Goal: Find contact information: Find contact information

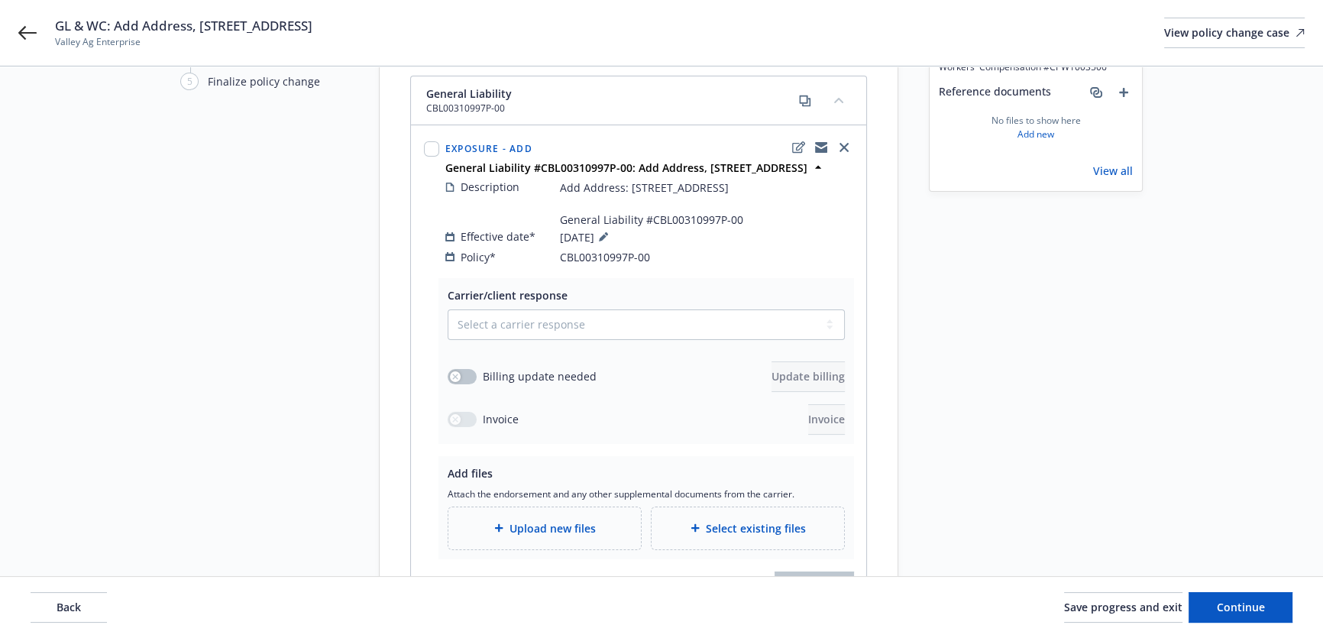
scroll to position [204, 0]
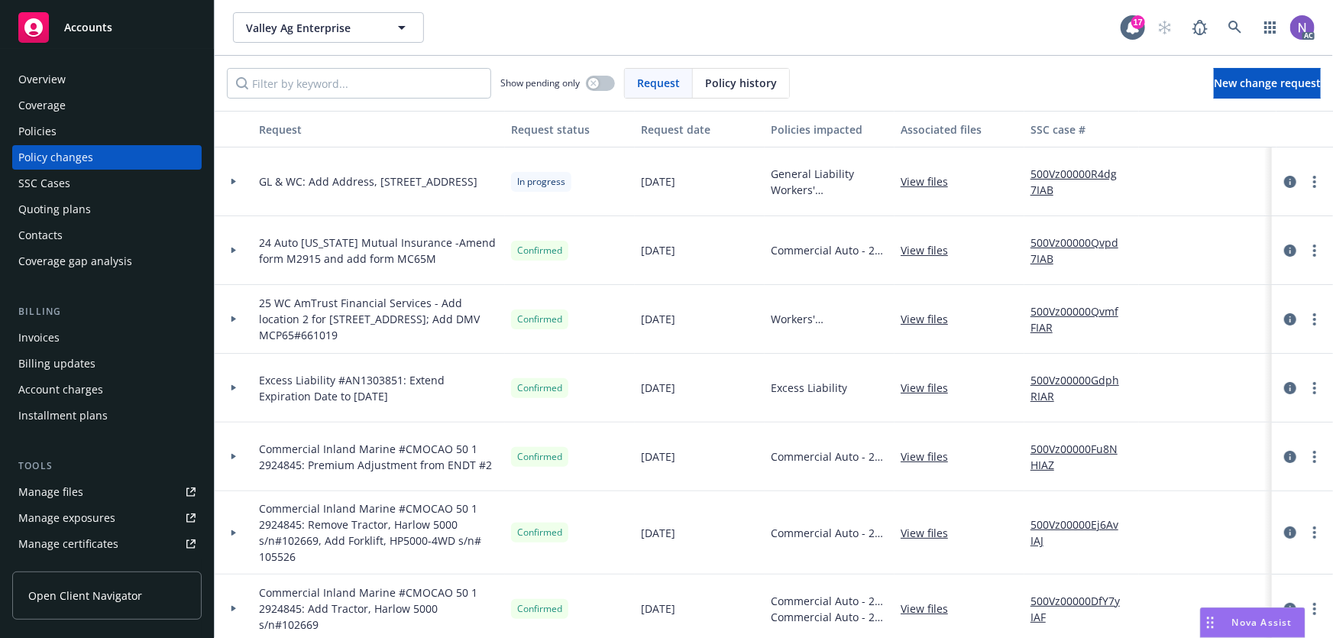
click at [121, 125] on div "Policies" at bounding box center [106, 131] width 177 height 24
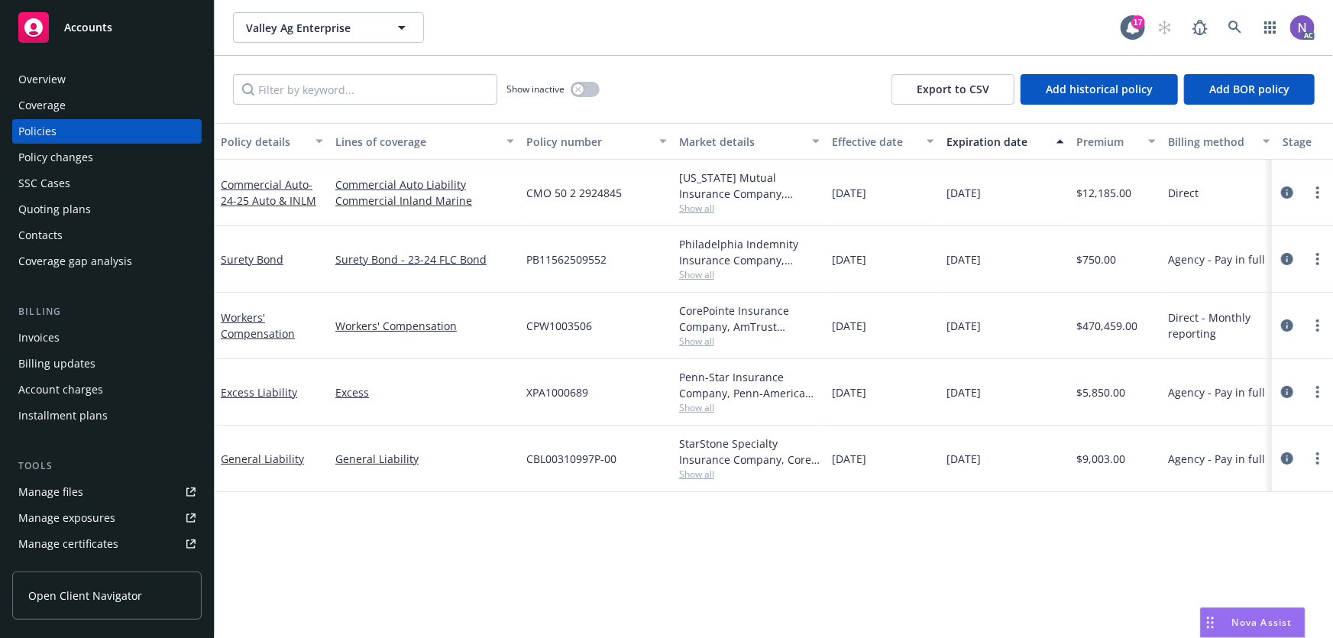
click at [694, 342] on span "Show all" at bounding box center [749, 341] width 141 height 13
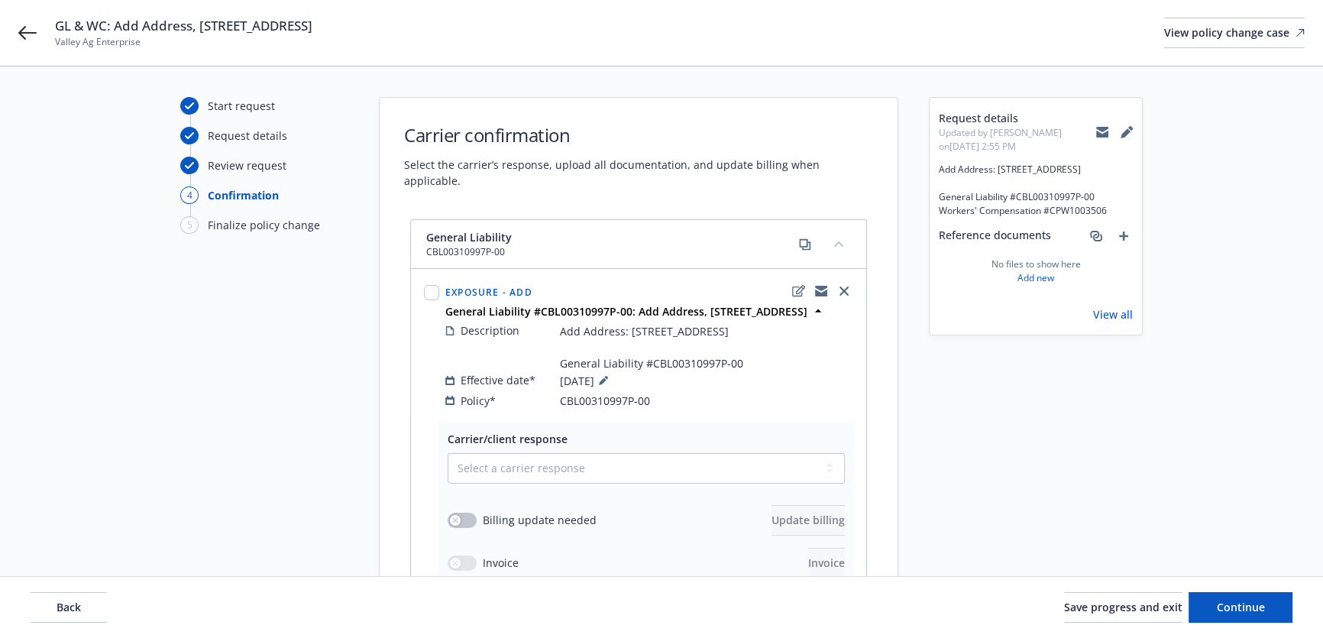
click at [1104, 131] on icon at bounding box center [1102, 133] width 12 height 7
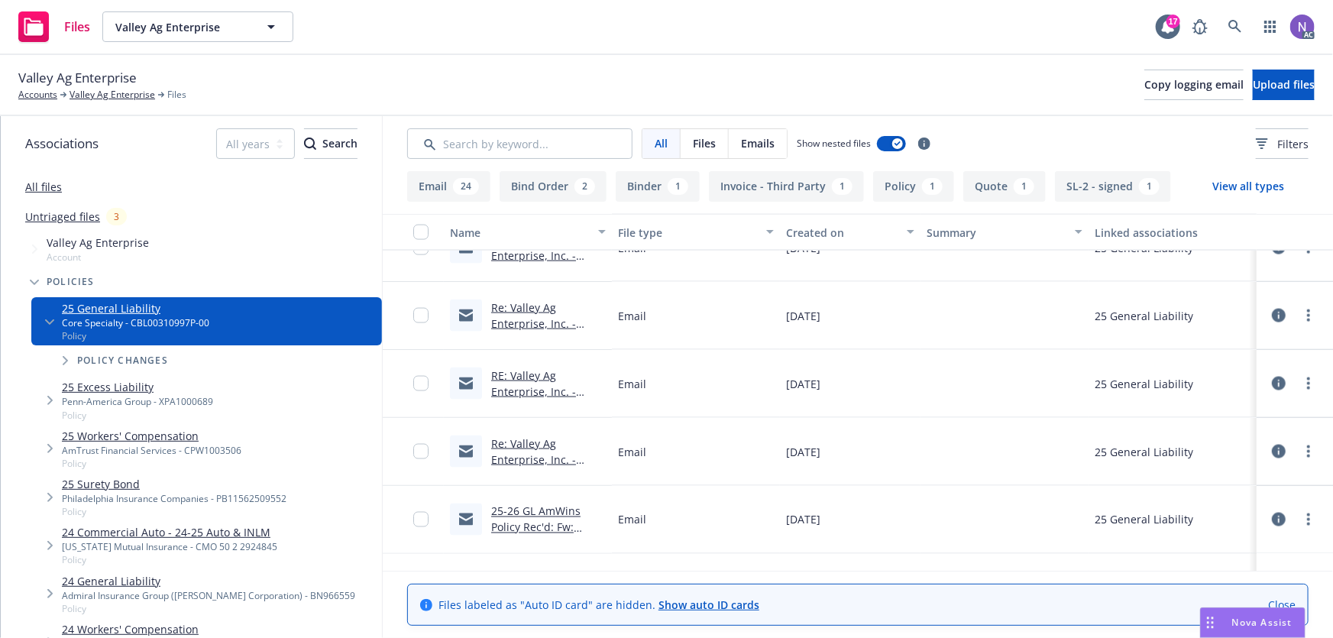
scroll to position [1528, 0]
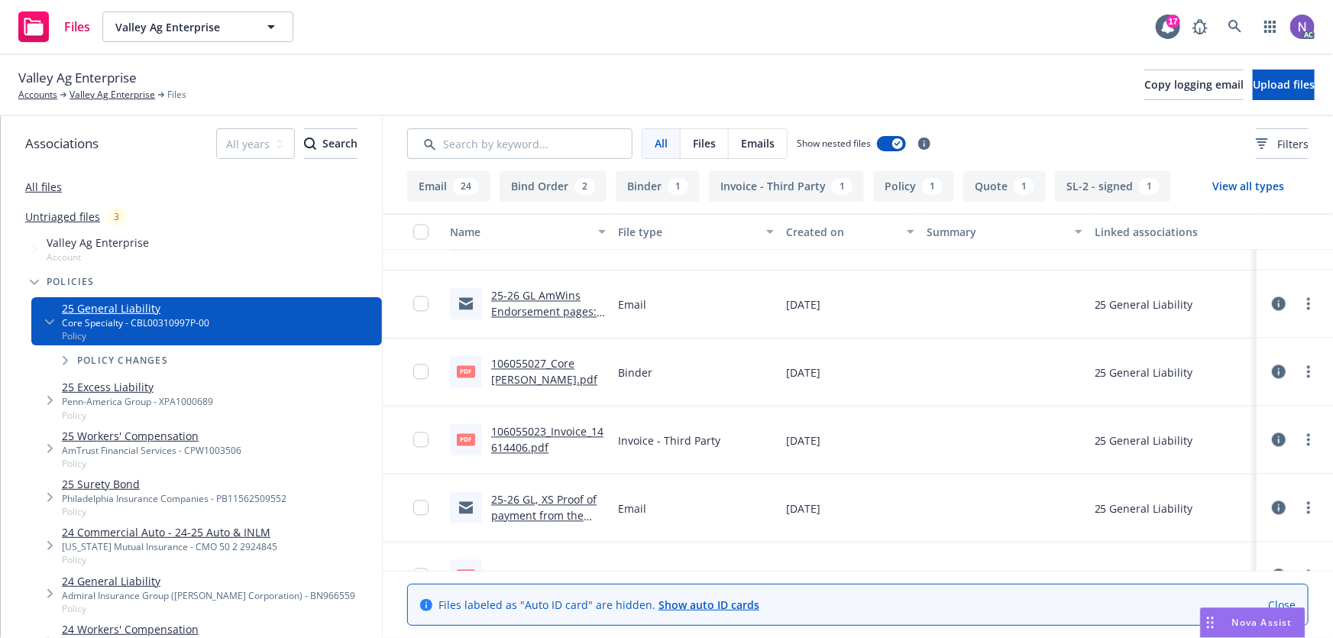
click at [561, 292] on link "25-26 GL AmWins Endorsement pages: Valley Ag Enterprise, Inc. - [PERSON_NAME]" at bounding box center [548, 320] width 114 height 63
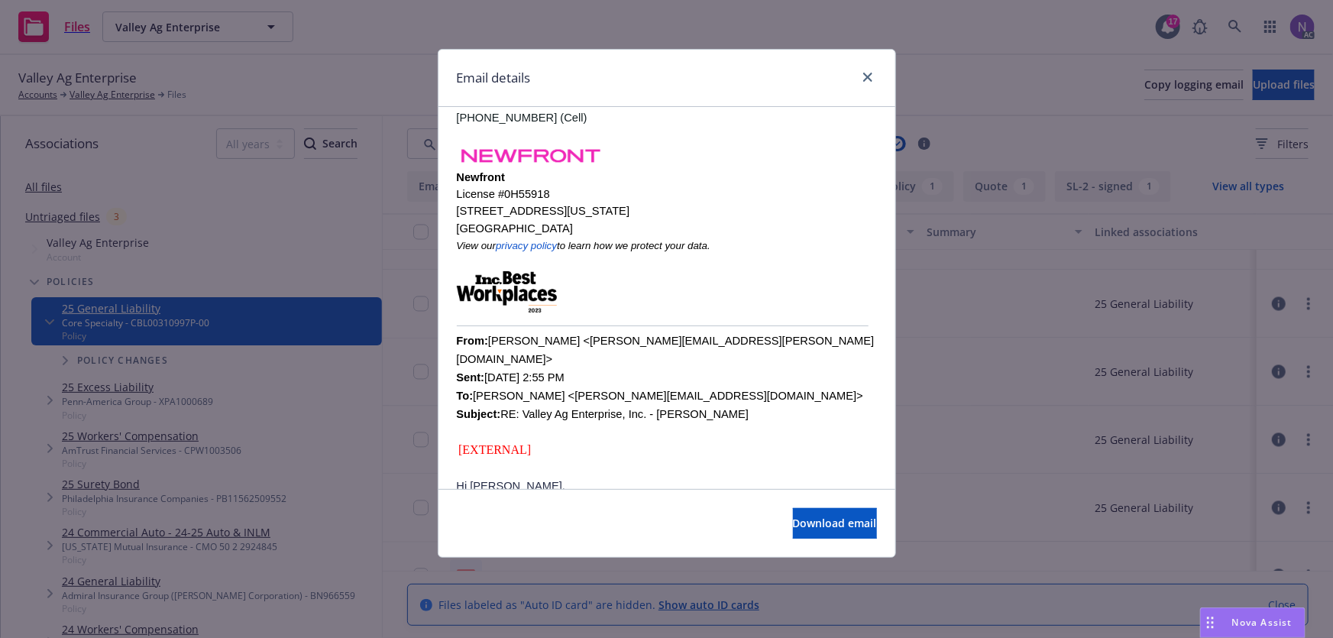
scroll to position [347, 0]
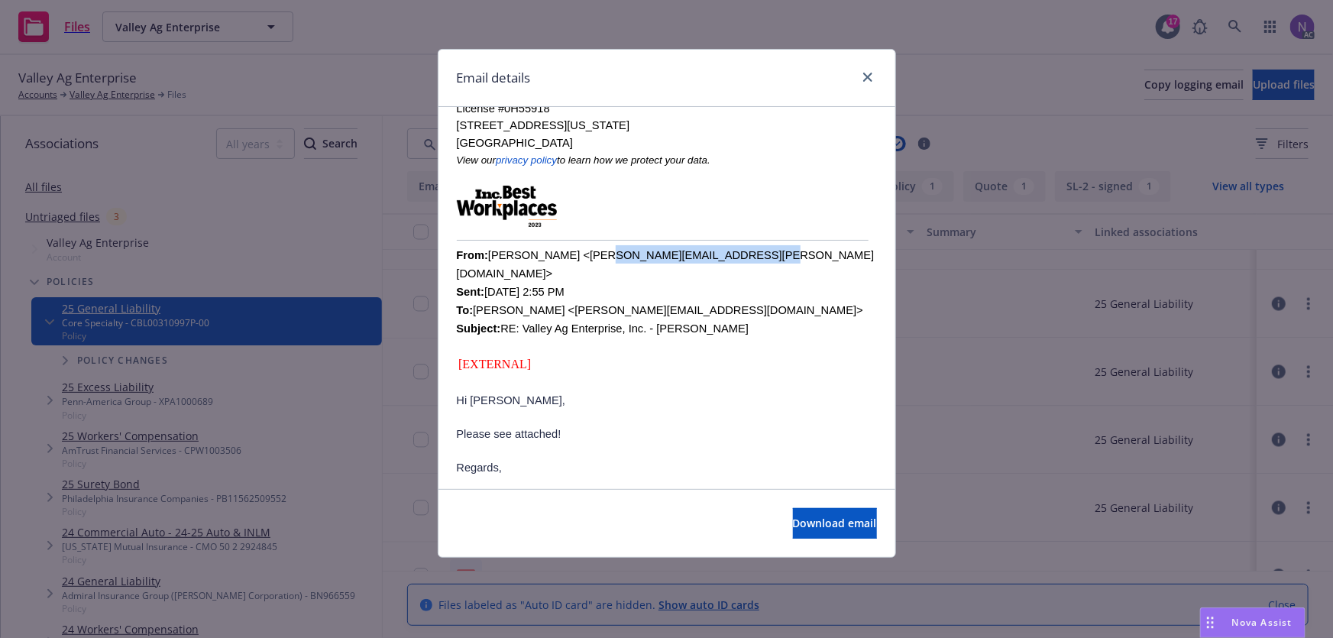
drag, startPoint x: 707, startPoint y: 251, endPoint x: 565, endPoint y: 246, distance: 142.2
click at [568, 245] on div "From: [PERSON_NAME] <[PERSON_NAME][EMAIL_ADDRESS][PERSON_NAME][DOMAIN_NAME]> Se…" at bounding box center [667, 300] width 420 height 110
copy font "[PERSON_NAME][EMAIL_ADDRESS][PERSON_NAME][DOMAIN_NAME]"
click at [871, 78] on icon "close" at bounding box center [867, 77] width 9 height 9
